Goal: Check status: Check status

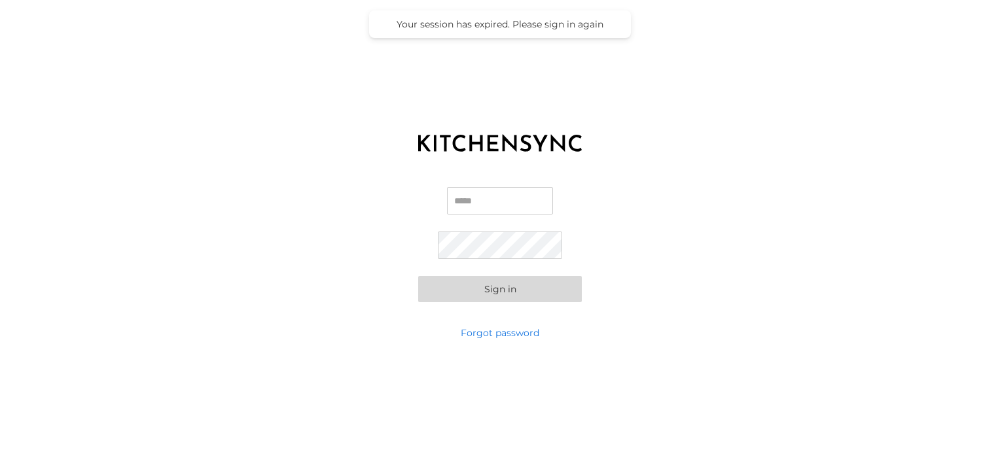
click at [505, 200] on input "Email" at bounding box center [500, 200] width 106 height 27
type input "**********"
click at [501, 287] on button "Sign in" at bounding box center [500, 289] width 164 height 26
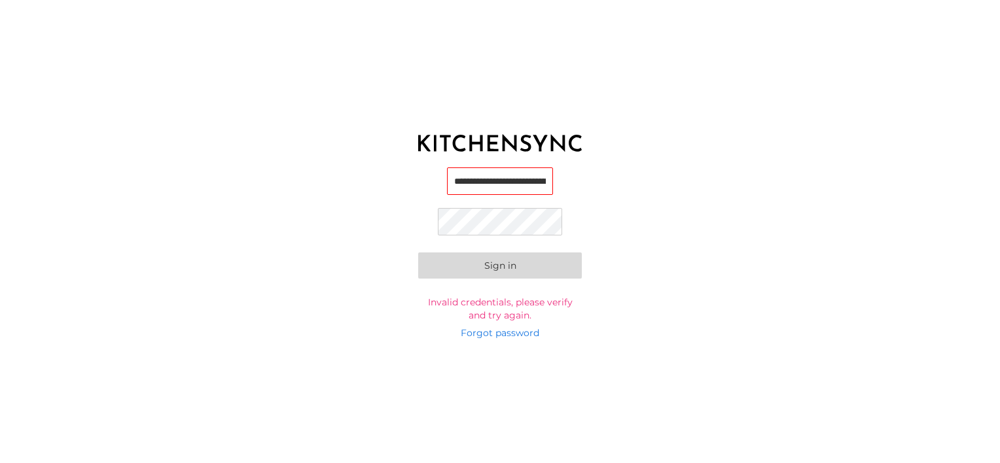
click at [418, 253] on button "Sign in" at bounding box center [500, 266] width 164 height 26
click at [480, 272] on button "Sign in" at bounding box center [500, 266] width 164 height 26
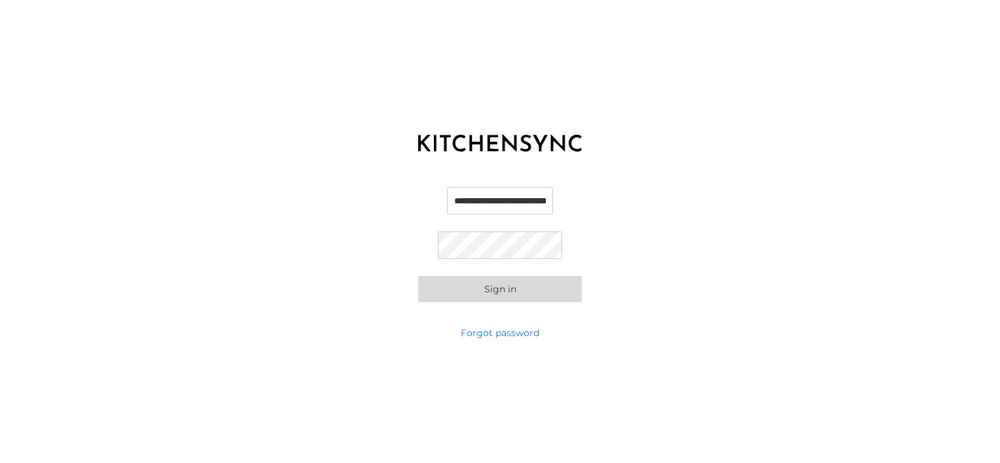
click at [500, 291] on button "Sign in" at bounding box center [500, 289] width 164 height 26
click at [475, 288] on button "Sign in" at bounding box center [500, 289] width 164 height 26
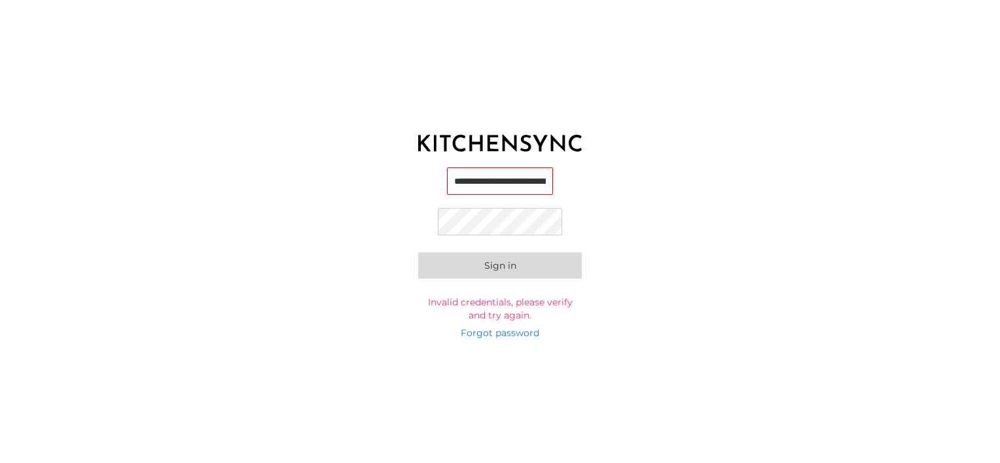
click at [490, 270] on button "Sign in" at bounding box center [500, 266] width 164 height 26
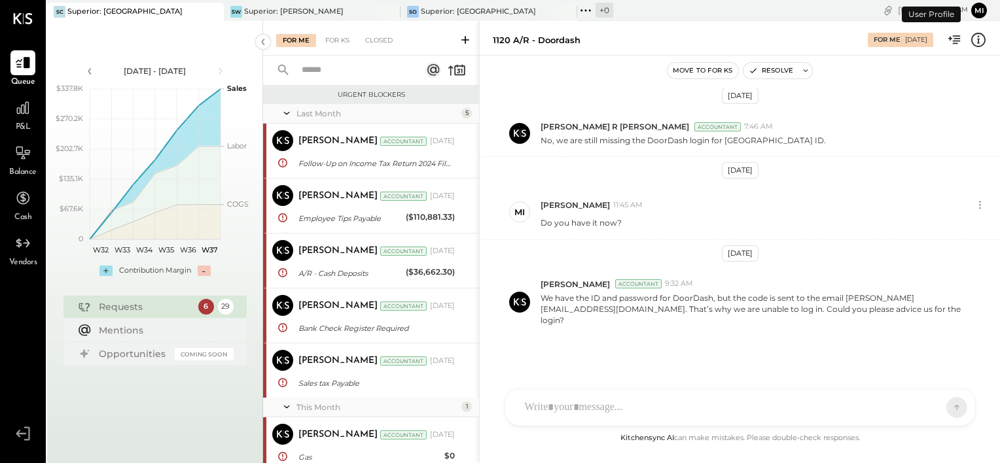
scroll to position [301, 0]
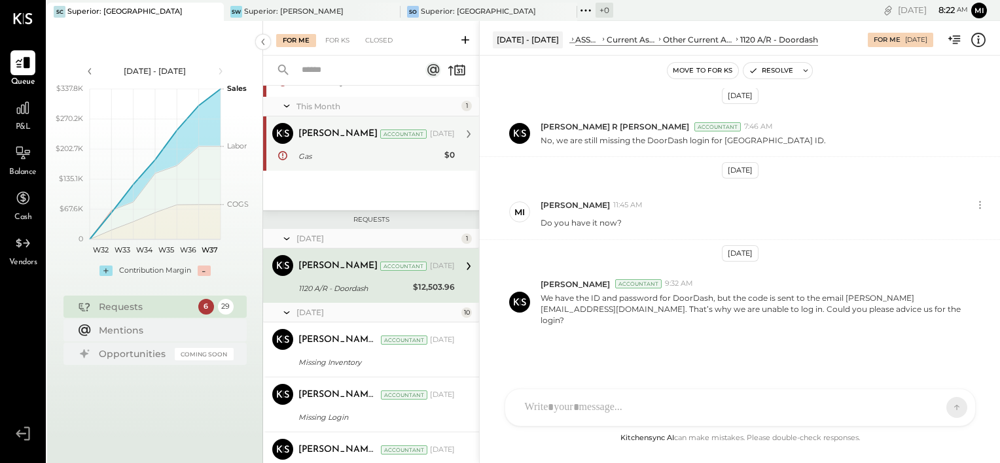
click at [370, 162] on div "Gas" at bounding box center [369, 157] width 142 height 16
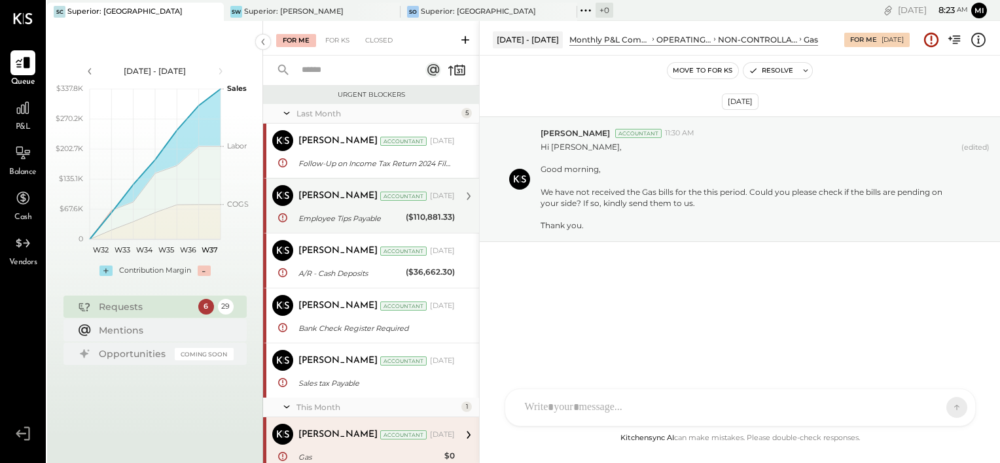
click at [389, 200] on div "Accountant" at bounding box center [403, 196] width 46 height 9
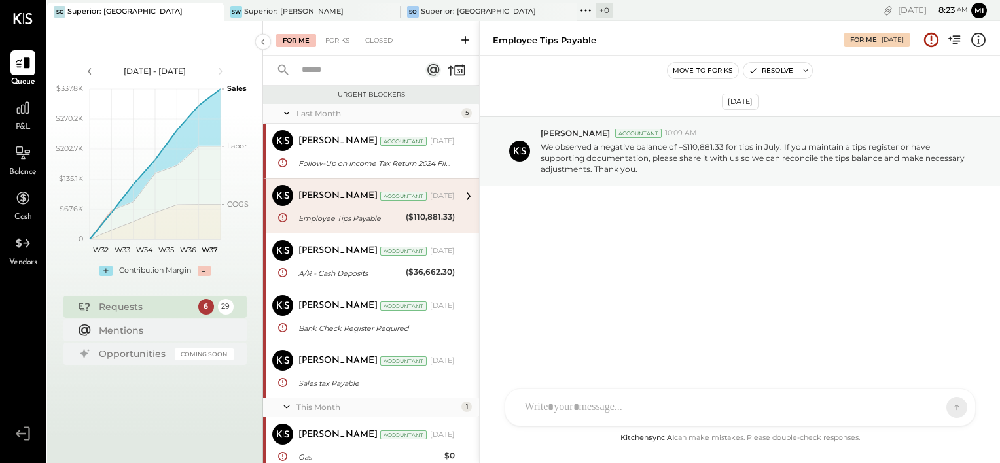
click at [323, 206] on div "[PERSON_NAME] Accountant [DATE]" at bounding box center [376, 196] width 156 height 22
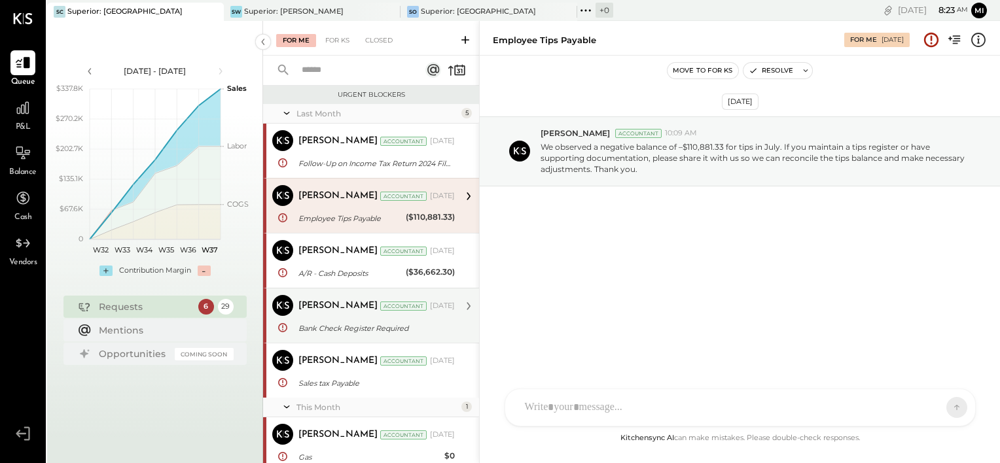
click at [334, 322] on div "Bank Check Register Required" at bounding box center [374, 328] width 152 height 13
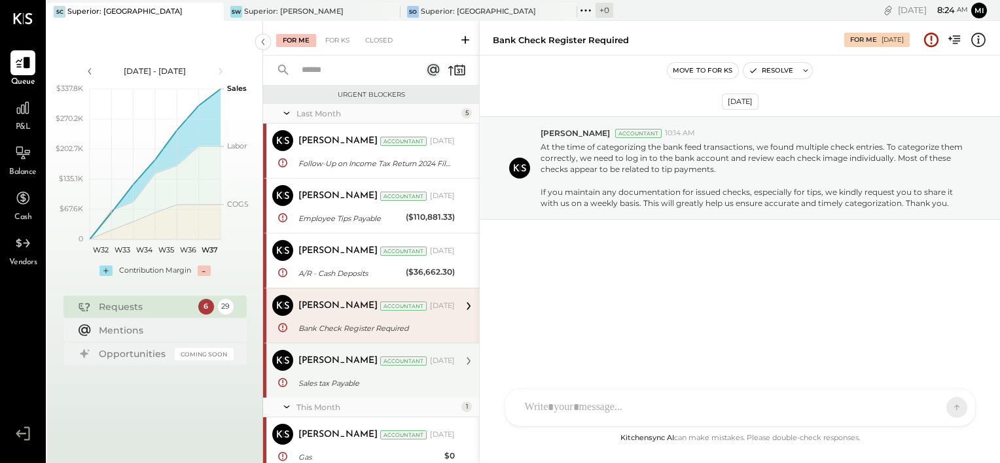
click at [377, 368] on div "[PERSON_NAME] Accountant [DATE]" at bounding box center [376, 361] width 156 height 18
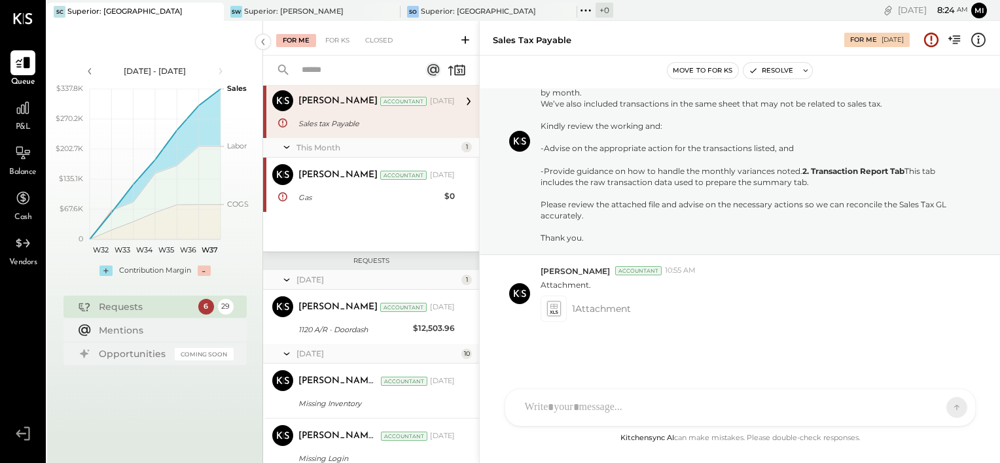
scroll to position [271, 0]
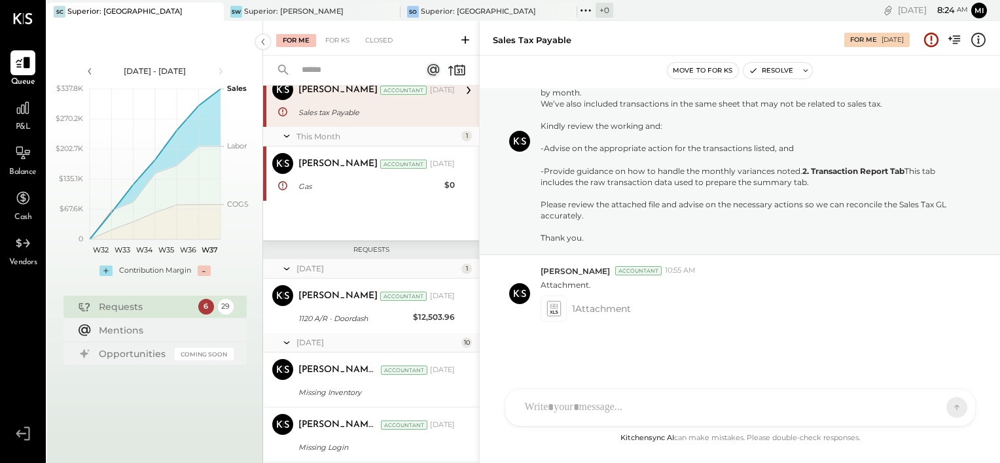
drag, startPoint x: 470, startPoint y: 204, endPoint x: 469, endPoint y: 215, distance: 10.5
click at [469, 215] on div "Last Month 5 [PERSON_NAME] Accountant [PERSON_NAME] Accountant [DATE] Follow-Up…" at bounding box center [371, 36] width 216 height 407
